Goal: Task Accomplishment & Management: Manage account settings

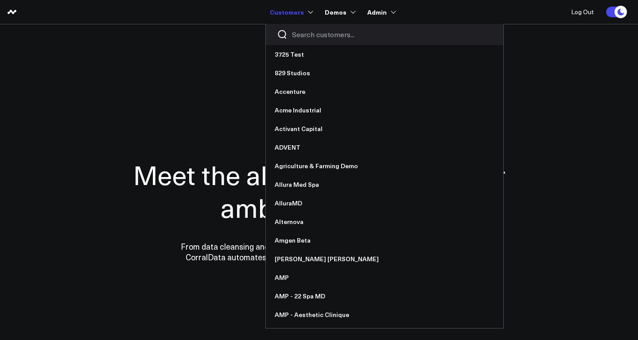
click at [316, 31] on input "Search customers input" at bounding box center [392, 35] width 200 height 10
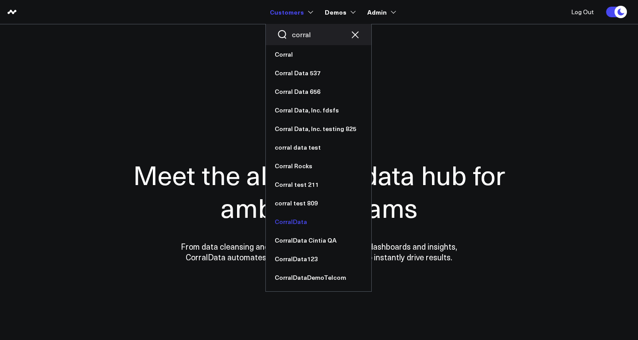
type input "corral"
click at [297, 224] on link "CorralData" at bounding box center [319, 222] width 106 height 19
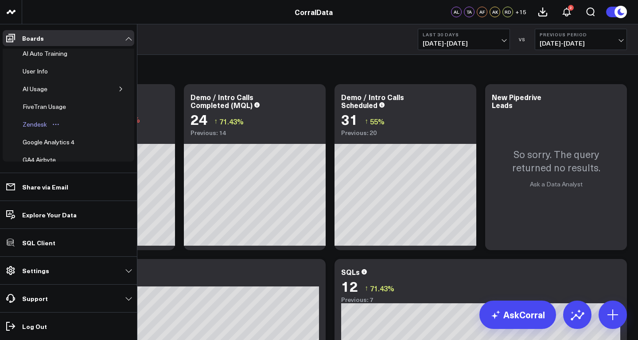
scroll to position [207, 0]
click at [38, 280] on li "Settings Custom Instructions Manage AI Metadata Manage Widgets Manage Datasets …" at bounding box center [68, 271] width 137 height 28
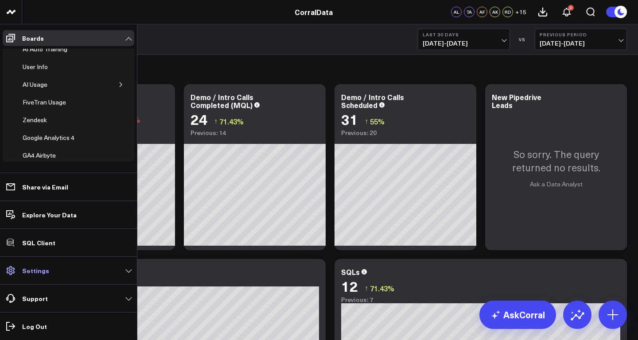
click at [38, 263] on link "Settings" at bounding box center [69, 271] width 132 height 16
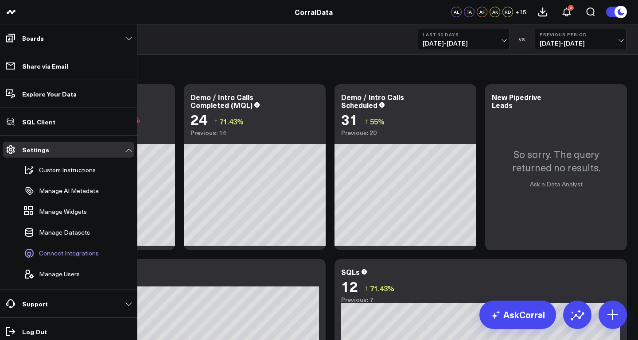
click at [57, 253] on span "Connect Integrations" at bounding box center [69, 253] width 60 height 7
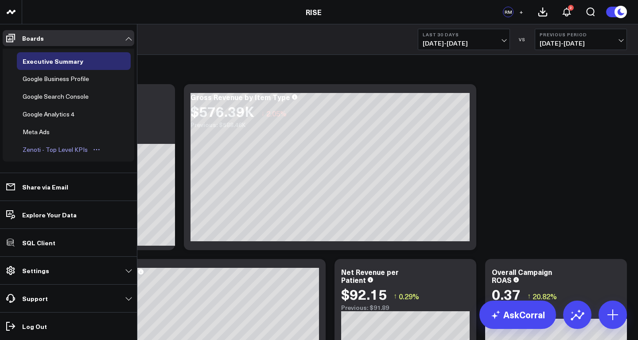
click at [48, 150] on div "Zenoti - Top Level KPIs" at bounding box center [55, 150] width 70 height 11
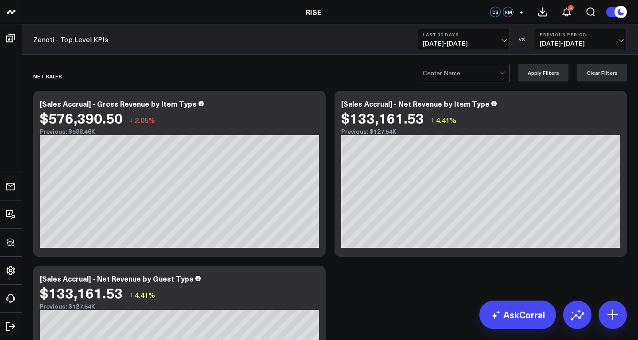
click at [442, 74] on div at bounding box center [461, 73] width 77 height 18
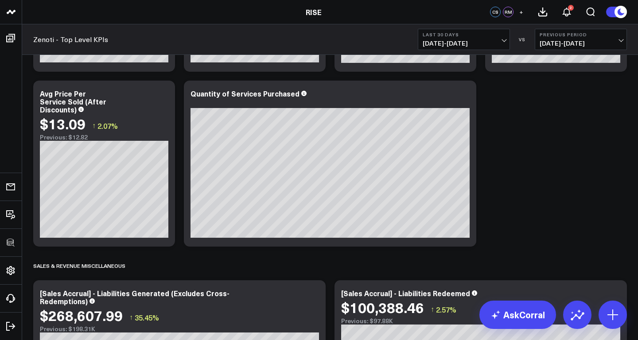
scroll to position [1015, 0]
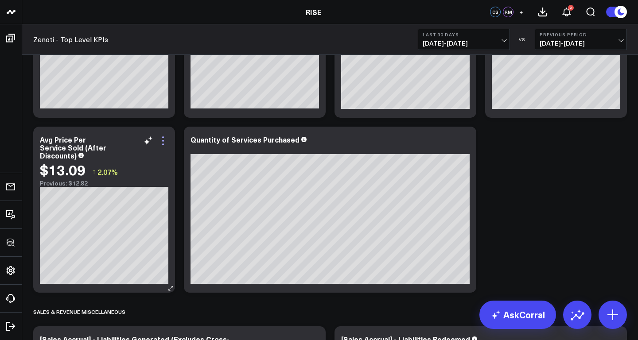
click at [163, 141] on icon at bounding box center [163, 141] width 2 height 2
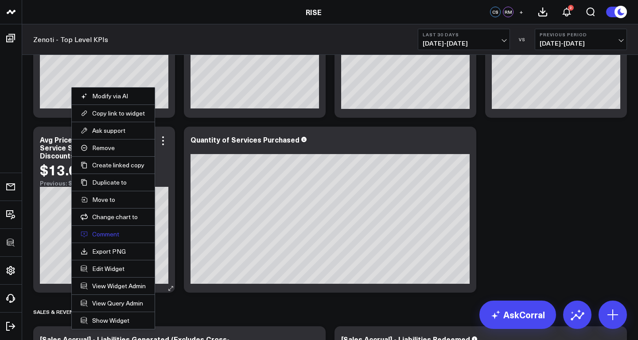
click at [111, 233] on button "Comment" at bounding box center [113, 235] width 65 height 8
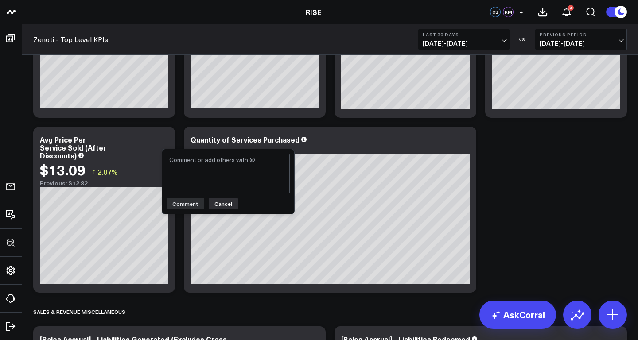
click at [227, 203] on button "Cancel" at bounding box center [223, 204] width 29 height 12
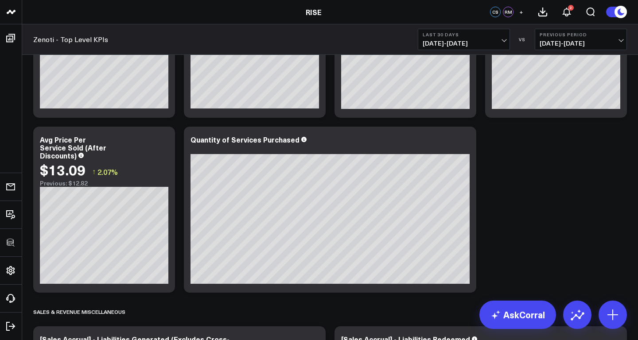
click at [524, 13] on button "+" at bounding box center [521, 12] width 11 height 11
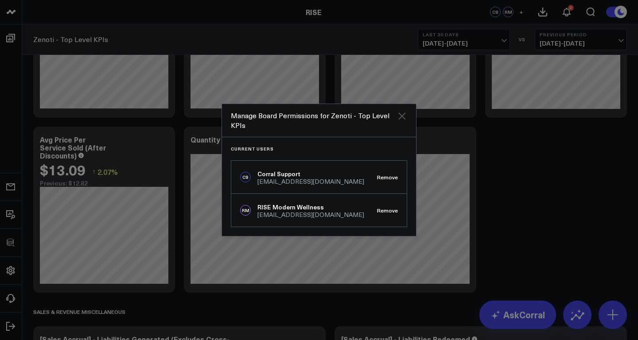
click at [403, 117] on icon "Close" at bounding box center [402, 116] width 7 height 7
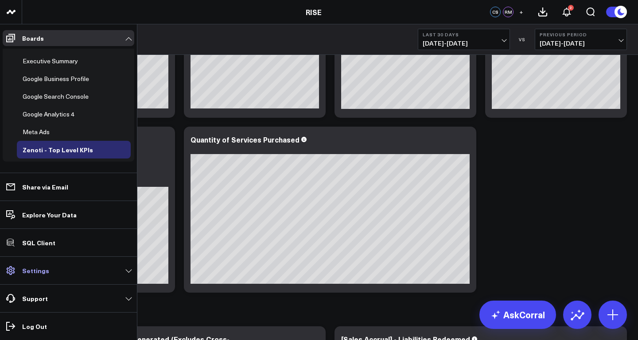
click at [43, 273] on p "Settings" at bounding box center [35, 270] width 27 height 7
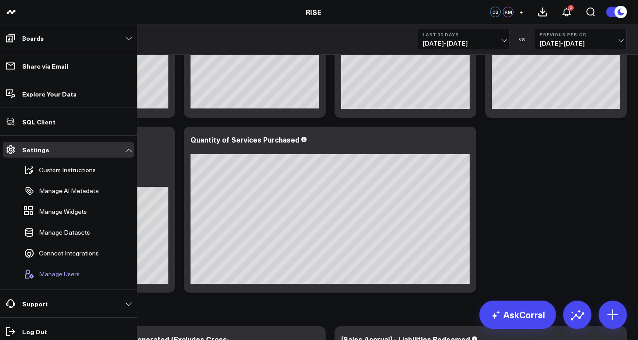
click at [55, 271] on span "Manage Users" at bounding box center [59, 274] width 41 height 7
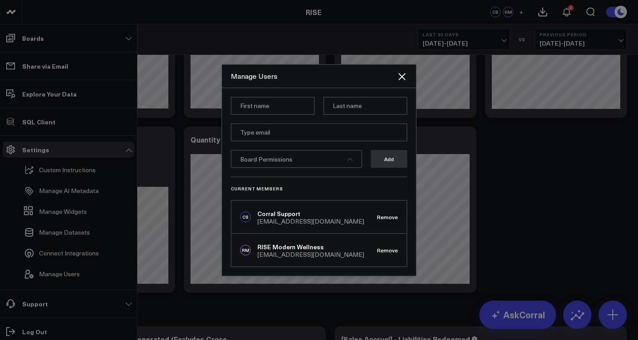
click at [287, 104] on input at bounding box center [273, 106] width 84 height 18
type input "[PERSON_NAME]"
type input "K"
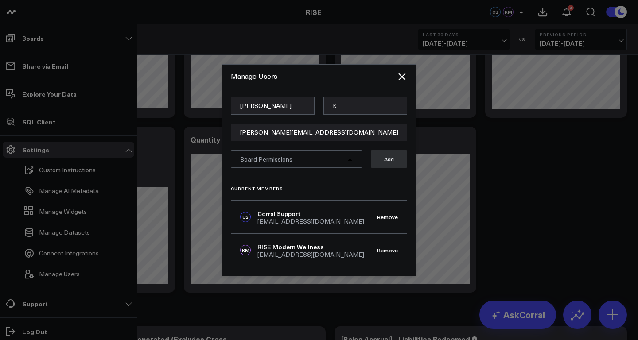
scroll to position [1013, 0]
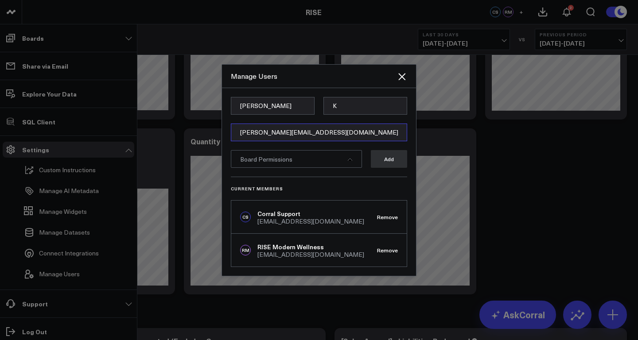
type input "[PERSON_NAME][EMAIL_ADDRESS][DOMAIN_NAME]"
click at [310, 162] on div "Board Permissions" at bounding box center [296, 159] width 131 height 18
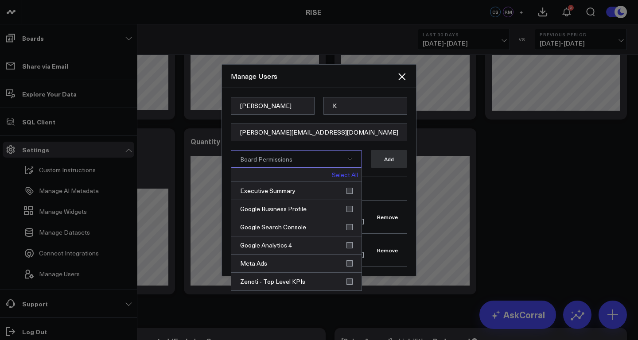
click at [347, 176] on link "Select All" at bounding box center [345, 175] width 26 height 6
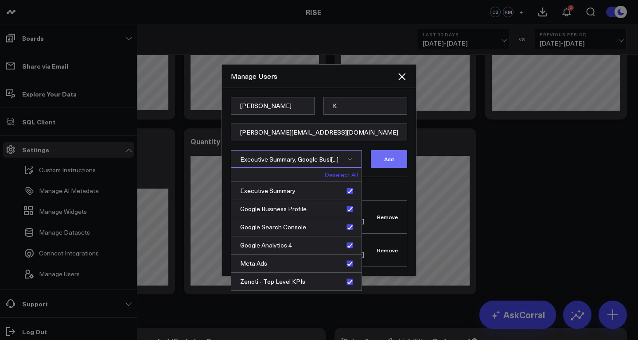
click at [386, 166] on button "Add" at bounding box center [389, 159] width 36 height 18
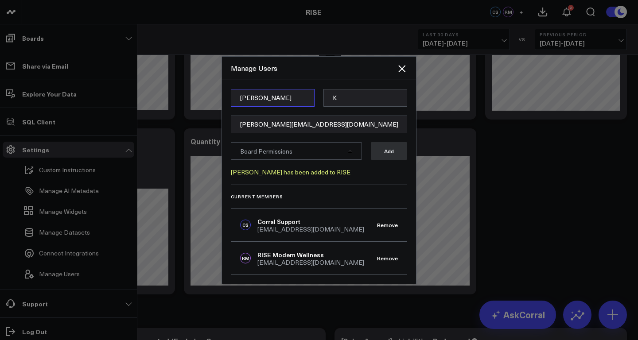
drag, startPoint x: 283, startPoint y: 98, endPoint x: 209, endPoint y: 93, distance: 73.8
click at [209, 94] on div "Manage Users Arthur K [EMAIL_ADDRESS][DOMAIN_NAME] Board Permissions Add [PERSO…" at bounding box center [319, 170] width 638 height 340
type input "[PERSON_NAME]"
type input "K"
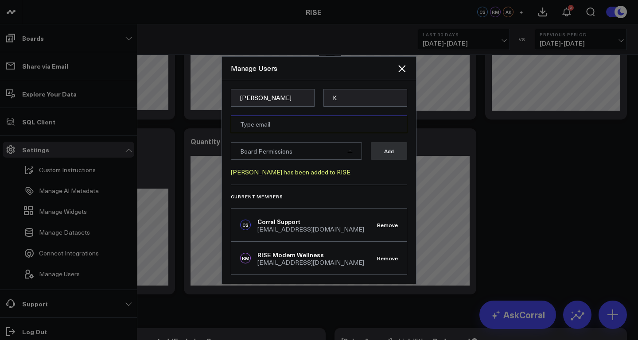
type input "a"
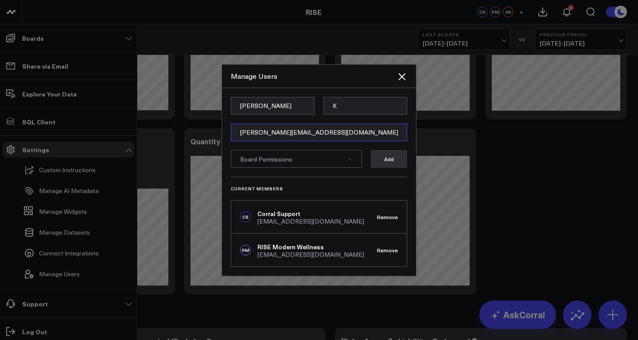
type input "[PERSON_NAME][EMAIL_ADDRESS][DOMAIN_NAME]"
click at [323, 160] on div "Board Permissions" at bounding box center [296, 159] width 131 height 18
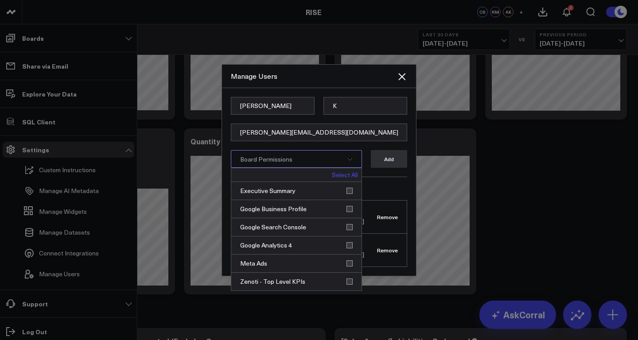
click at [347, 176] on link "Select All" at bounding box center [345, 175] width 26 height 6
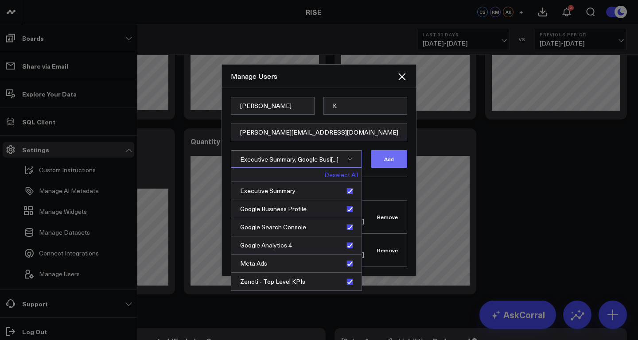
click at [387, 160] on button "Add" at bounding box center [389, 159] width 36 height 18
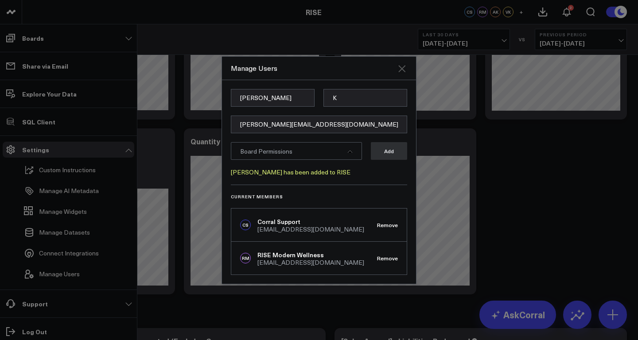
click at [402, 69] on icon "Close" at bounding box center [402, 68] width 7 height 7
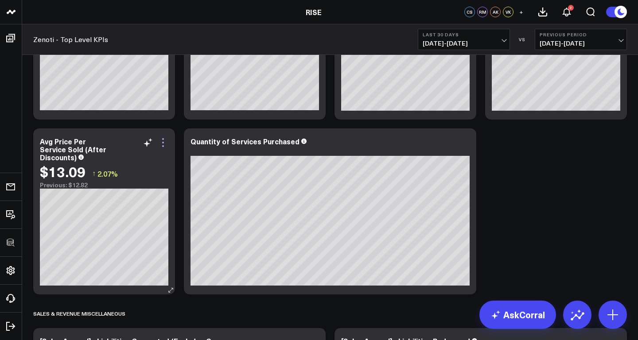
click at [163, 142] on icon at bounding box center [163, 143] width 2 height 2
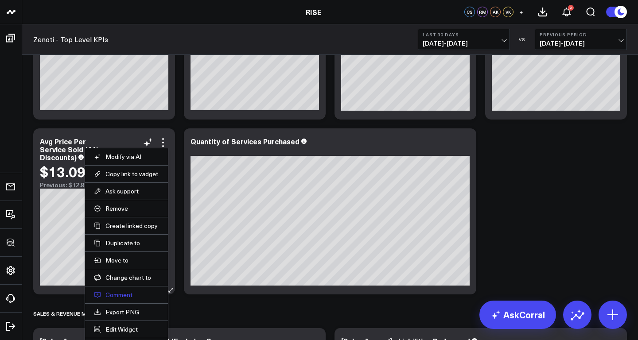
click at [120, 294] on button "Comment" at bounding box center [126, 295] width 65 height 8
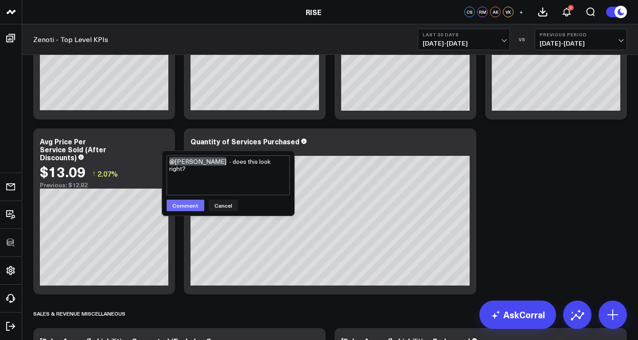
type textarea "@[PERSON_NAME] - does this look right?"
click at [191, 204] on button "Comment" at bounding box center [186, 206] width 38 height 12
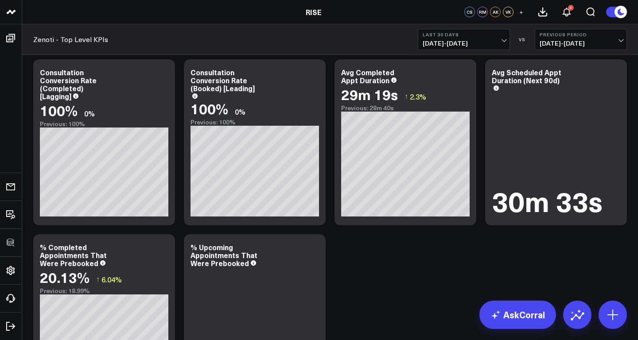
scroll to position [2139, 0]
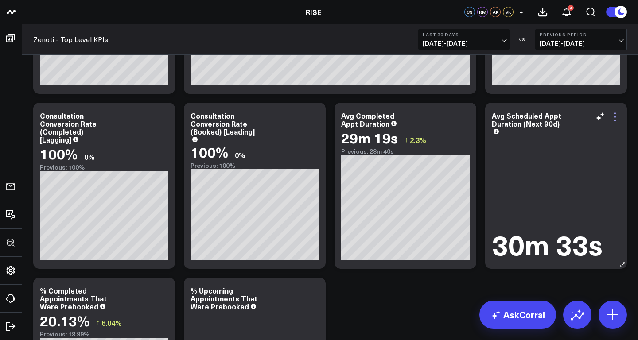
click at [616, 116] on icon at bounding box center [615, 117] width 11 height 11
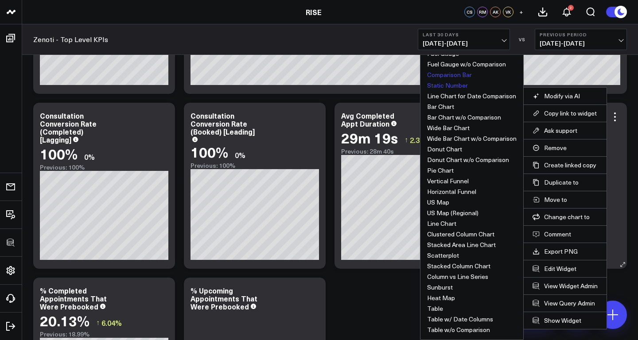
click at [453, 73] on button "Comparison Bar" at bounding box center [449, 75] width 45 height 6
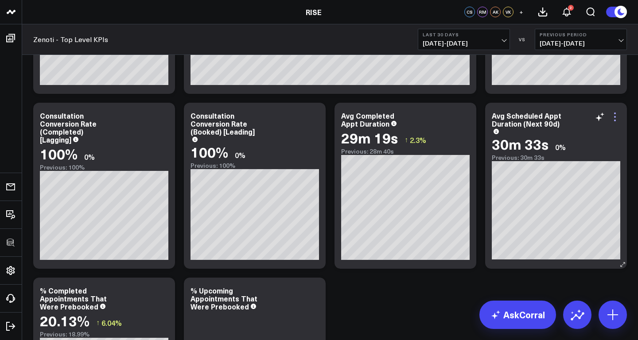
click at [616, 117] on icon at bounding box center [615, 117] width 11 height 11
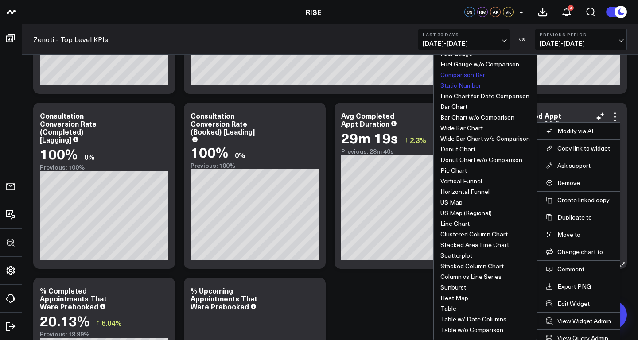
click at [469, 86] on button "Static Number" at bounding box center [461, 85] width 41 height 6
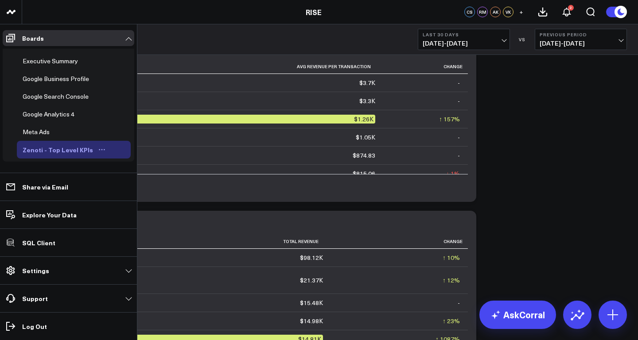
scroll to position [0, 0]
